Goal: Communication & Community: Answer question/provide support

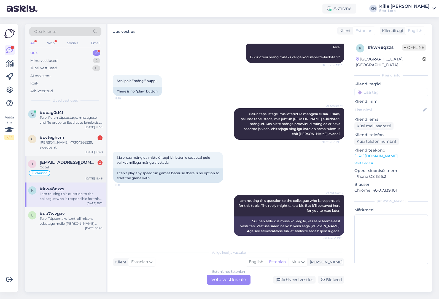
click at [65, 160] on span "[EMAIL_ADDRESS][DOMAIN_NAME]" at bounding box center [68, 162] width 57 height 5
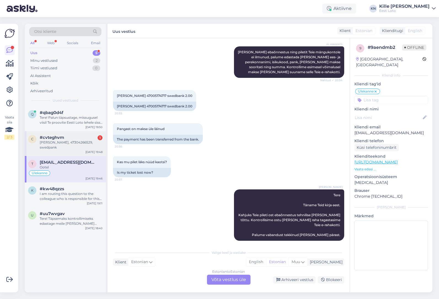
scroll to position [242, 0]
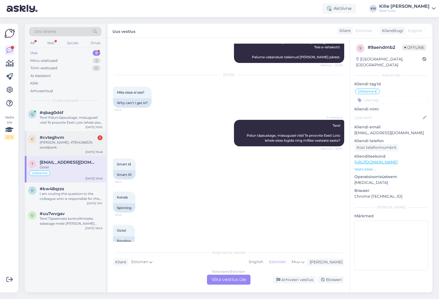
click at [68, 144] on div "[PERSON_NAME], 47304266529, swedpank" at bounding box center [71, 145] width 63 height 10
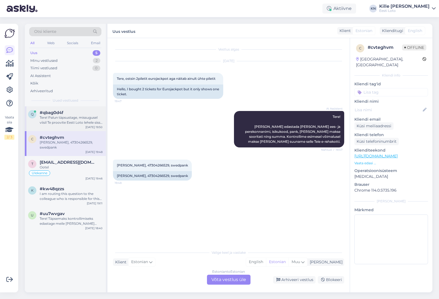
click at [65, 130] on div "q #qbag0d4f Tere! Palun täpsustage, missugusel viisil Te proovite Eesti Loto le…" at bounding box center [65, 118] width 81 height 25
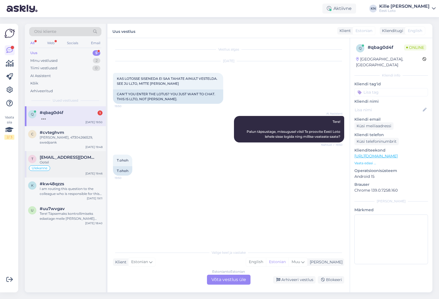
click at [54, 169] on div "Ülekanne" at bounding box center [65, 168] width 74 height 7
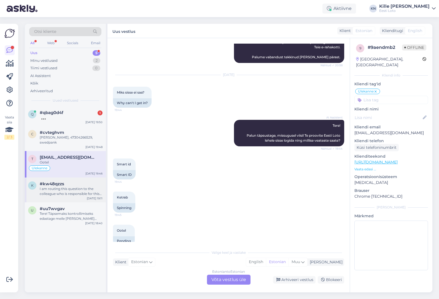
click at [68, 188] on div "I am routing this question to the colleague who is responsible for this topic. …" at bounding box center [71, 191] width 63 height 10
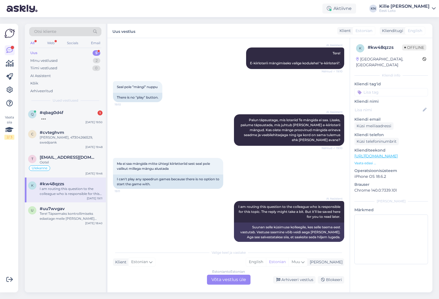
scroll to position [65, 0]
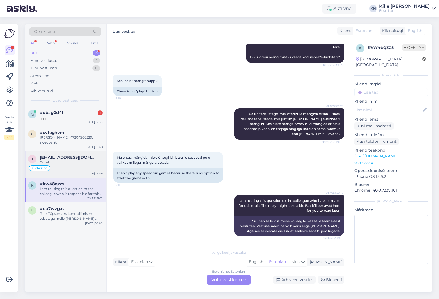
click at [64, 166] on div "Ülekanne" at bounding box center [65, 168] width 74 height 7
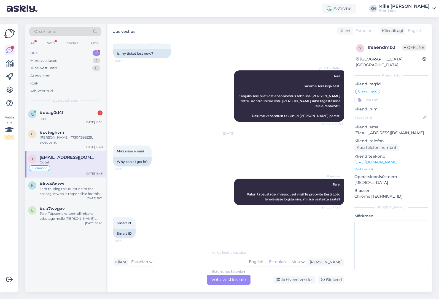
scroll to position [242, 0]
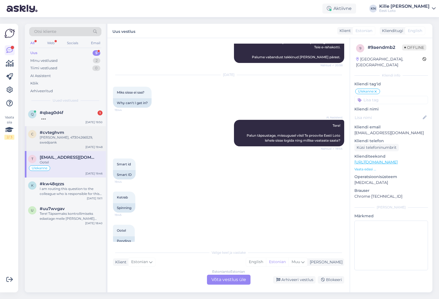
click at [78, 136] on div "[PERSON_NAME], 47304266529, swedpank" at bounding box center [71, 140] width 63 height 10
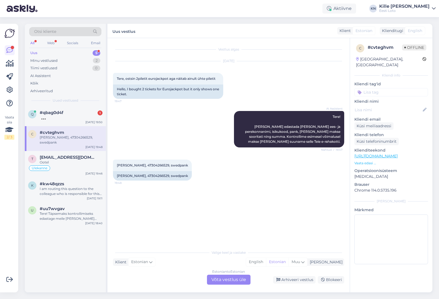
scroll to position [0, 0]
click at [68, 115] on div at bounding box center [71, 117] width 63 height 5
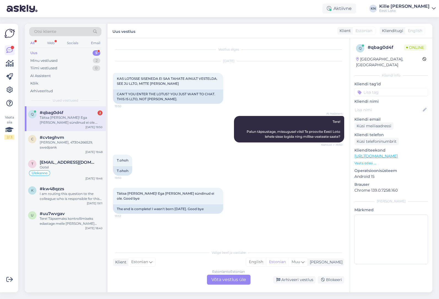
click at [77, 118] on div "Täitsa [PERSON_NAME]! Ega [PERSON_NAME] sündinud ei ole. Good bye" at bounding box center [71, 120] width 63 height 10
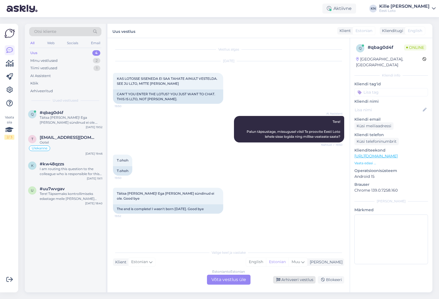
click at [292, 279] on div "Arhiveeri vestlus" at bounding box center [294, 279] width 42 height 7
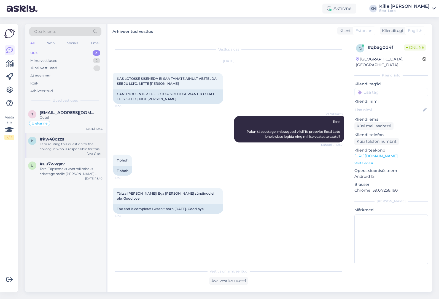
click at [67, 139] on div "#kw48qzzs" at bounding box center [71, 139] width 63 height 5
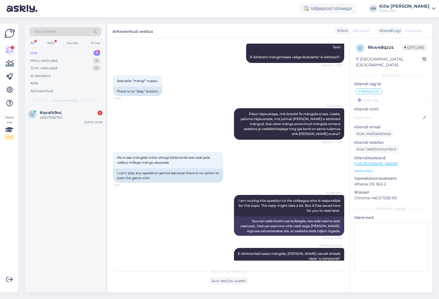
scroll to position [109, 0]
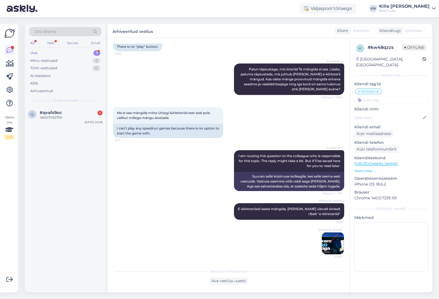
click at [59, 53] on div "Uus 1" at bounding box center [65, 53] width 72 height 8
click at [70, 113] on div "#qvafs9oc" at bounding box center [71, 112] width 63 height 5
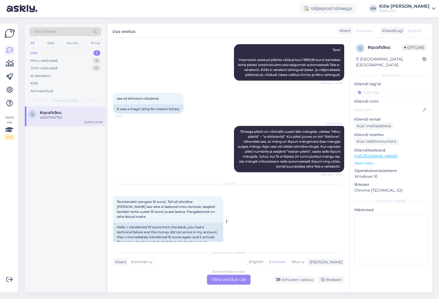
scroll to position [145, 0]
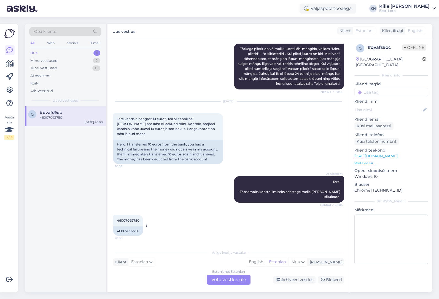
click at [125, 232] on div "46007092750" at bounding box center [128, 230] width 30 height 9
copy div "46007092750"
click at [226, 278] on div "Estonian to Estonian Võta vestlus üle" at bounding box center [229, 279] width 44 height 10
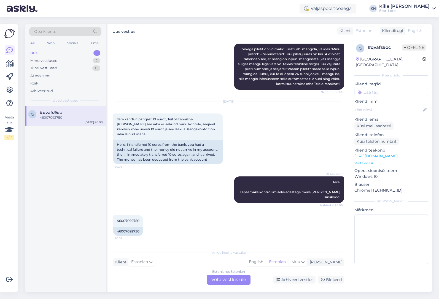
scroll to position [124, 0]
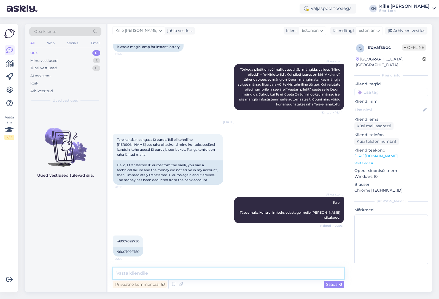
click at [180, 271] on textarea at bounding box center [228, 273] width 231 height 12
paste textarea "Kahjuks Teie sissemakse ebaõnnestus tehnilise [PERSON_NAME] tõttu. Kontrollisim…"
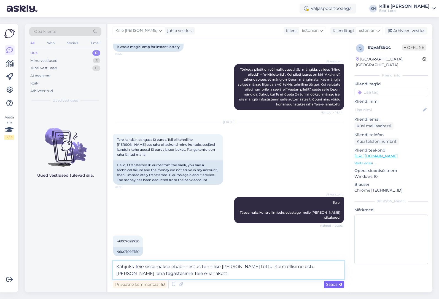
type textarea "Kahjuks Teie sissemakse ebaõnnestus tehnilise [PERSON_NAME] tõttu. Kontrollisim…"
click at [330, 286] on span "Saada" at bounding box center [334, 284] width 16 height 5
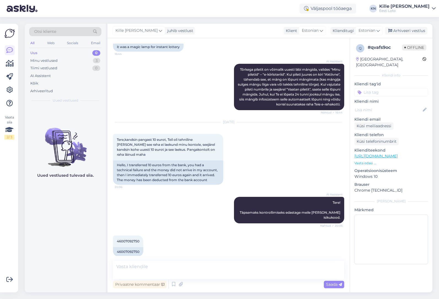
scroll to position [153, 0]
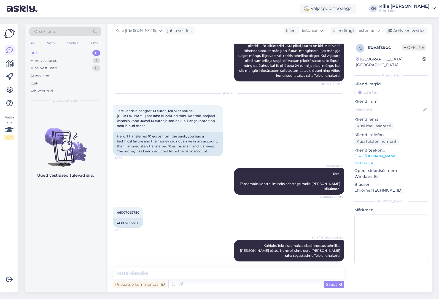
click at [377, 88] on input at bounding box center [392, 92] width 74 height 8
type input "e-ra"
click at [382, 105] on div "E-rahakott" at bounding box center [391, 108] width 23 height 6
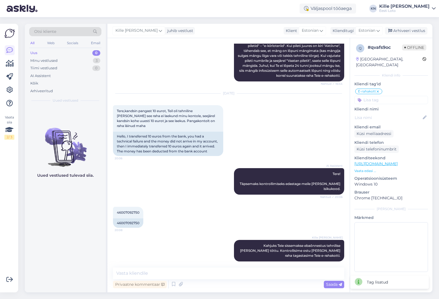
drag, startPoint x: 410, startPoint y: 31, endPoint x: 411, endPoint y: 37, distance: 6.1
click at [410, 31] on div "Arhiveeri vestlus" at bounding box center [406, 30] width 42 height 7
